Goal: Task Accomplishment & Management: Use online tool/utility

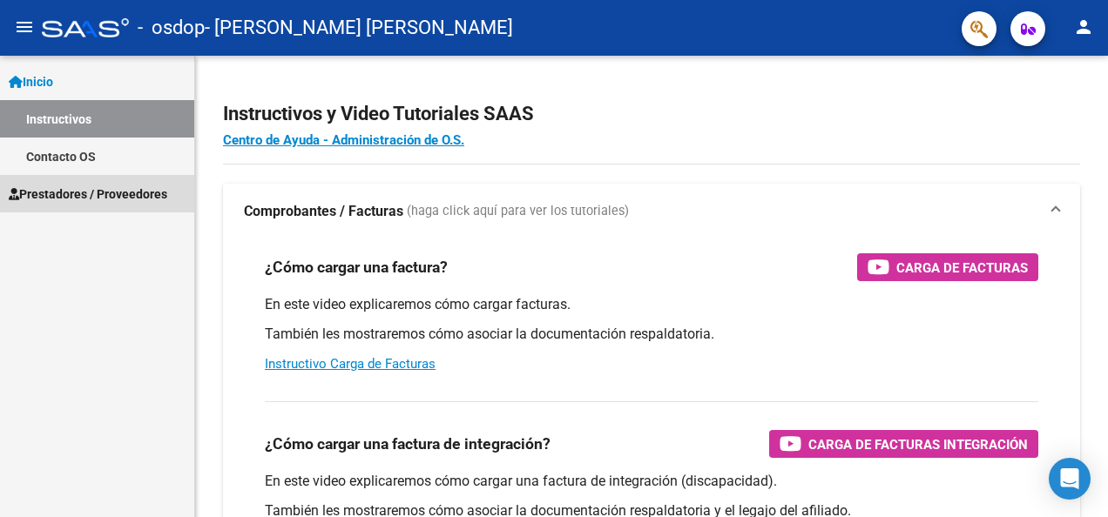
click at [109, 193] on span "Prestadores / Proveedores" at bounding box center [88, 194] width 159 height 19
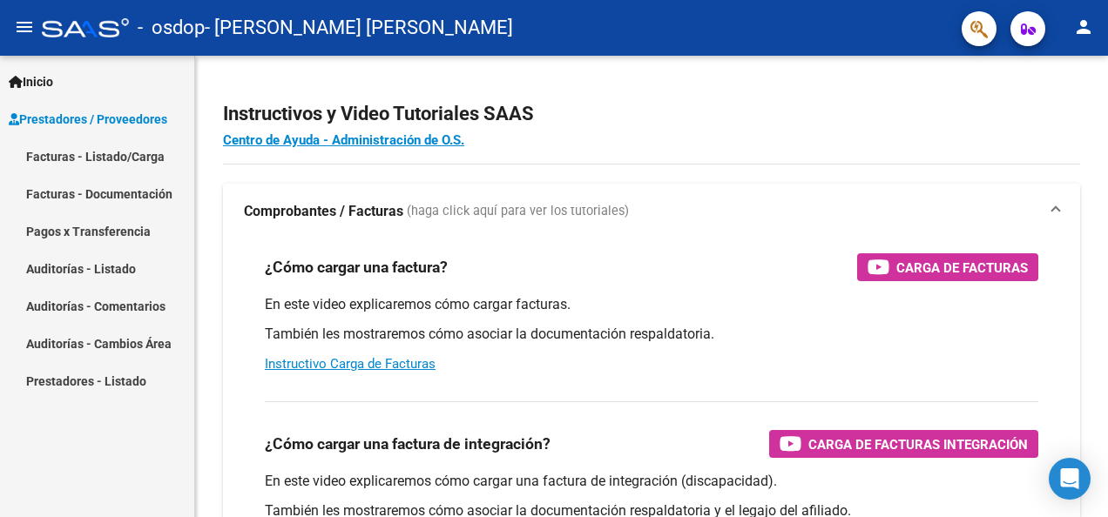
click at [148, 152] on link "Facturas - Listado/Carga" at bounding box center [97, 156] width 194 height 37
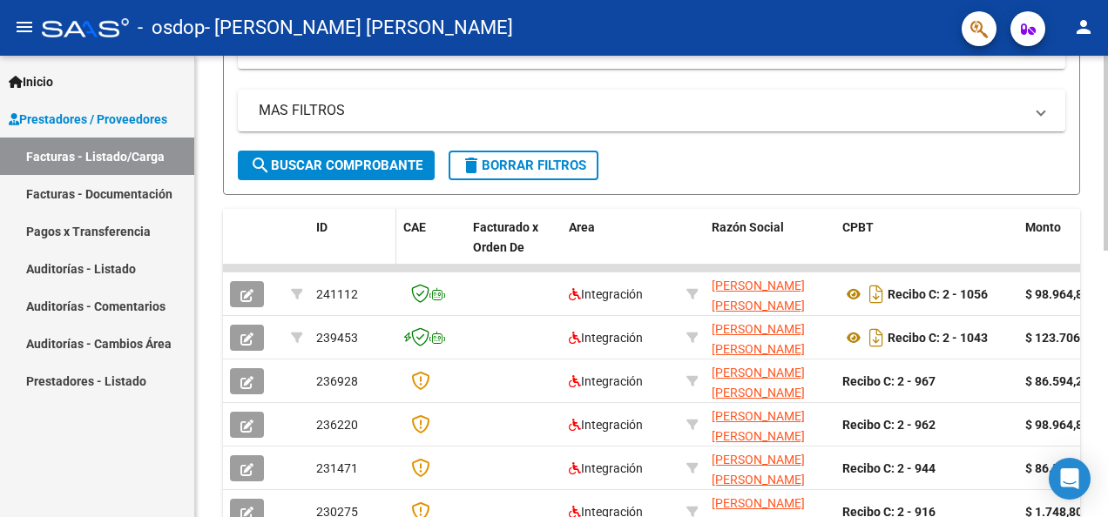
scroll to position [348, 0]
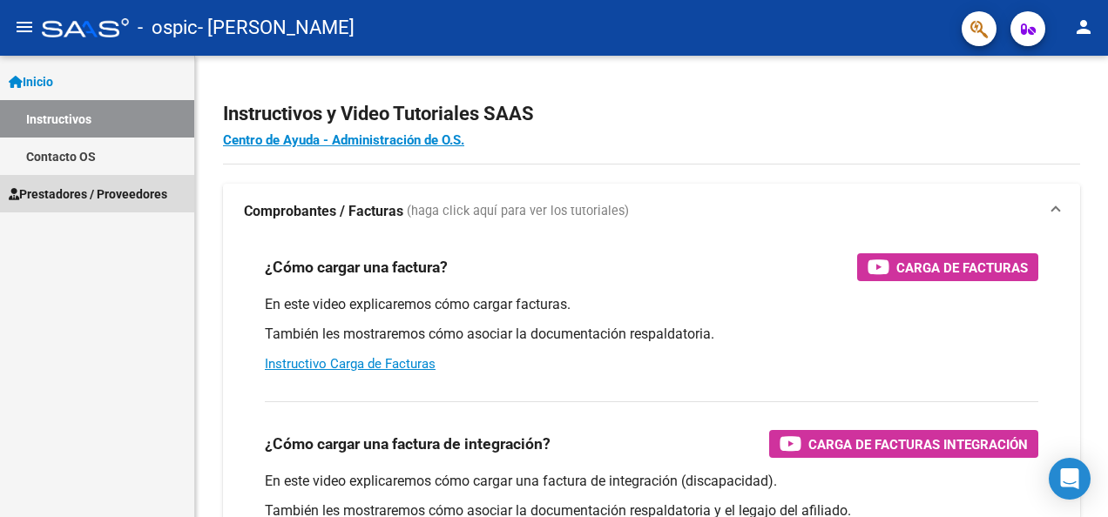
click at [108, 186] on span "Prestadores / Proveedores" at bounding box center [88, 194] width 159 height 19
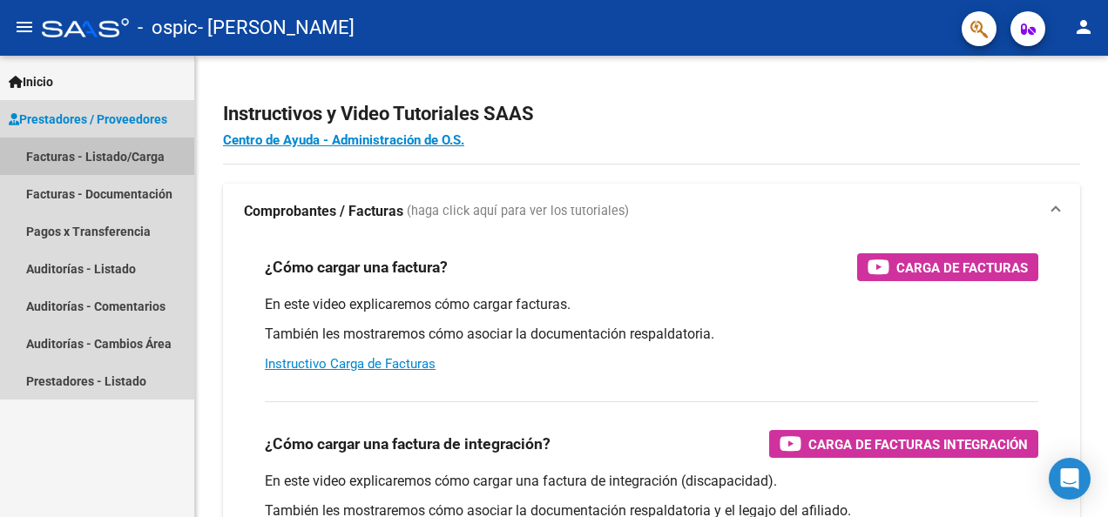
click at [133, 152] on link "Facturas - Listado/Carga" at bounding box center [97, 156] width 194 height 37
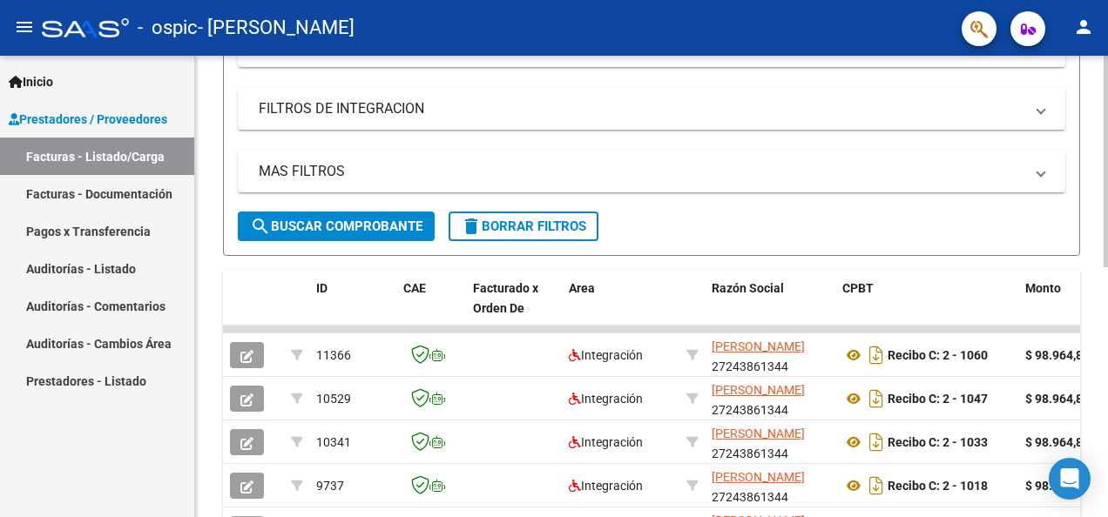
scroll to position [348, 0]
